Goal: Task Accomplishment & Management: Complete application form

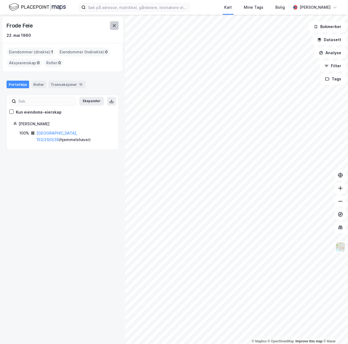
click at [114, 27] on icon at bounding box center [114, 25] width 4 height 4
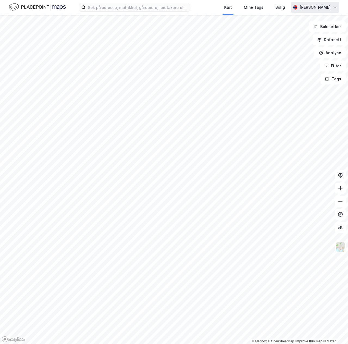
click at [307, 7] on div "Haakon Veidung" at bounding box center [314, 7] width 31 height 7
click at [40, 10] on img at bounding box center [37, 7] width 57 height 10
click at [308, 8] on div "Haakon Veidung" at bounding box center [314, 7] width 31 height 7
click at [299, 32] on div "Logg ut" at bounding box center [303, 33] width 71 height 13
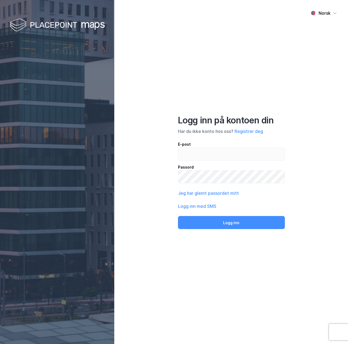
click at [139, 196] on div "Norsk Logg inn på kontoen din Har du ikke konto hos oss? Registrer deg E-post P…" at bounding box center [231, 172] width 234 height 344
click at [245, 130] on button "Registrer deg" at bounding box center [248, 131] width 29 height 7
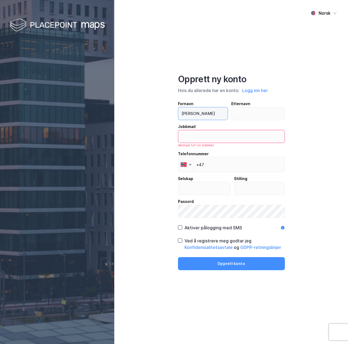
type input "[PERSON_NAME]"
type input "v"
type input "Veidung"
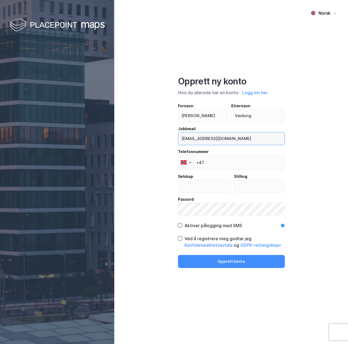
type input "[EMAIL_ADDRESS][DOMAIN_NAME]"
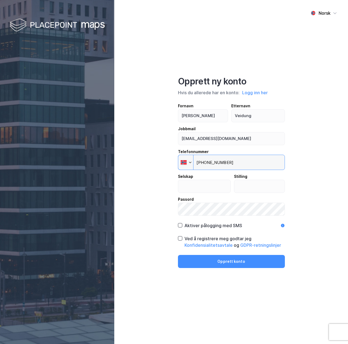
type input "[PHONE_NUMBER]"
type input "FAV Gruppen AS"
type input "Styreleder"
drag, startPoint x: 180, startPoint y: 237, endPoint x: 184, endPoint y: 243, distance: 8.0
click at [180, 236] on icon at bounding box center [180, 238] width 4 height 4
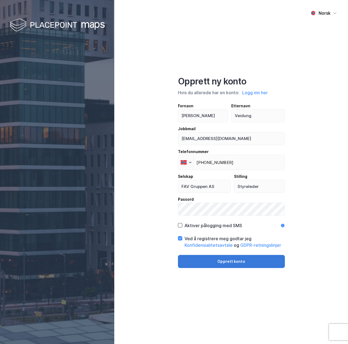
click at [212, 261] on button "Opprett konto" at bounding box center [231, 261] width 107 height 13
